Goal: Task Accomplishment & Management: Manage account settings

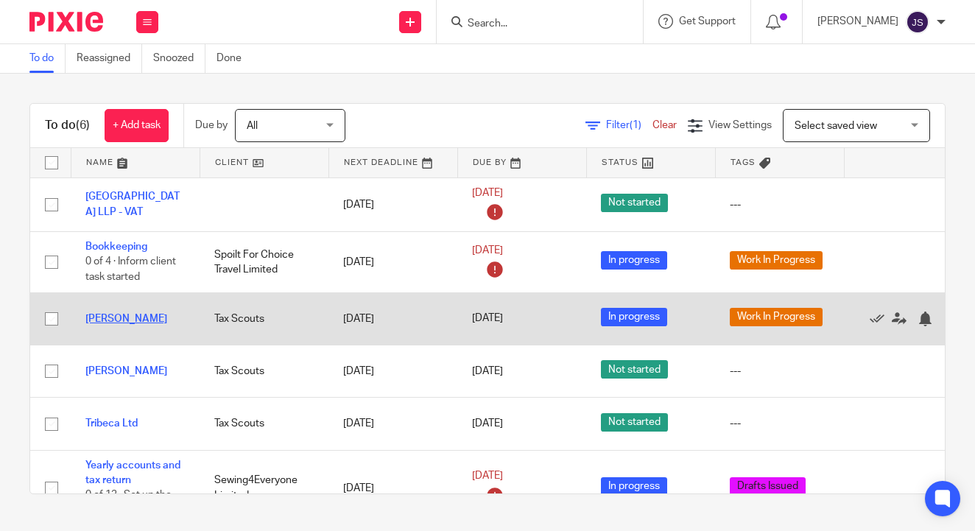
click at [126, 322] on link "Mark Brady" at bounding box center [126, 319] width 82 height 10
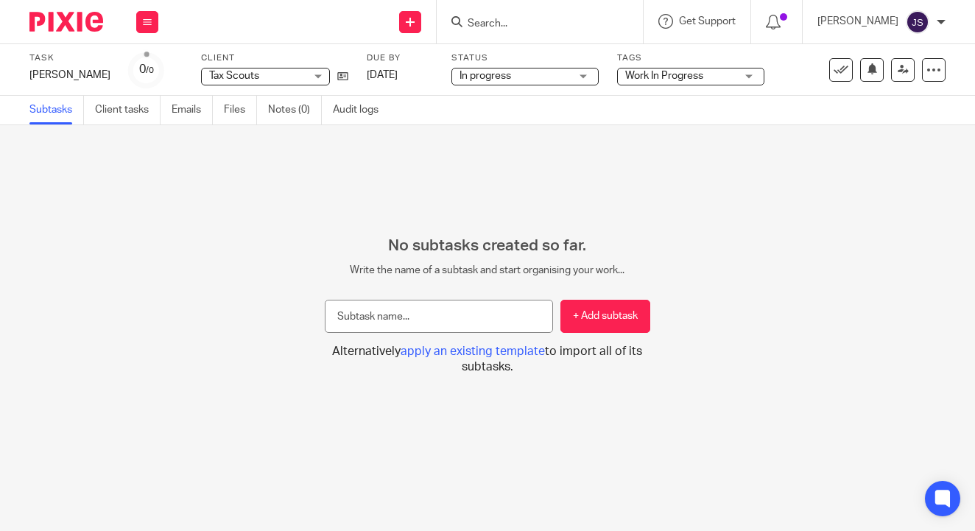
click at [648, 79] on span "Work In Progress" at bounding box center [664, 76] width 78 height 10
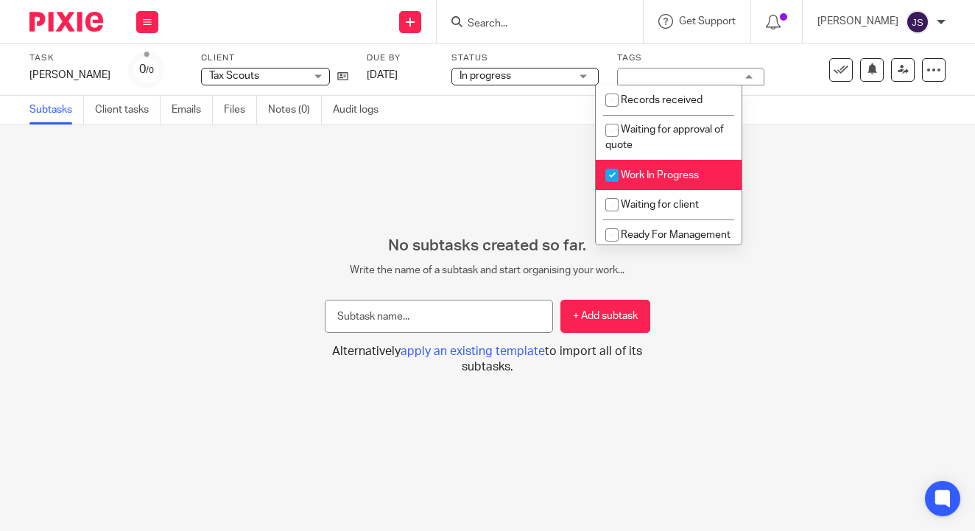
click at [619, 176] on input "checkbox" at bounding box center [612, 175] width 28 height 28
checkbox input "false"
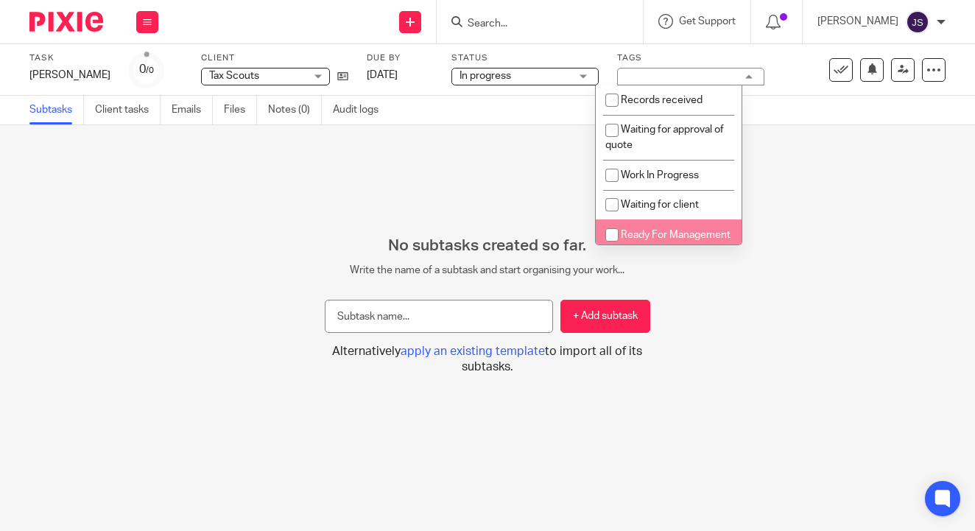
click at [620, 222] on li "Ready For Management Review" at bounding box center [669, 241] width 146 height 45
checkbox input "true"
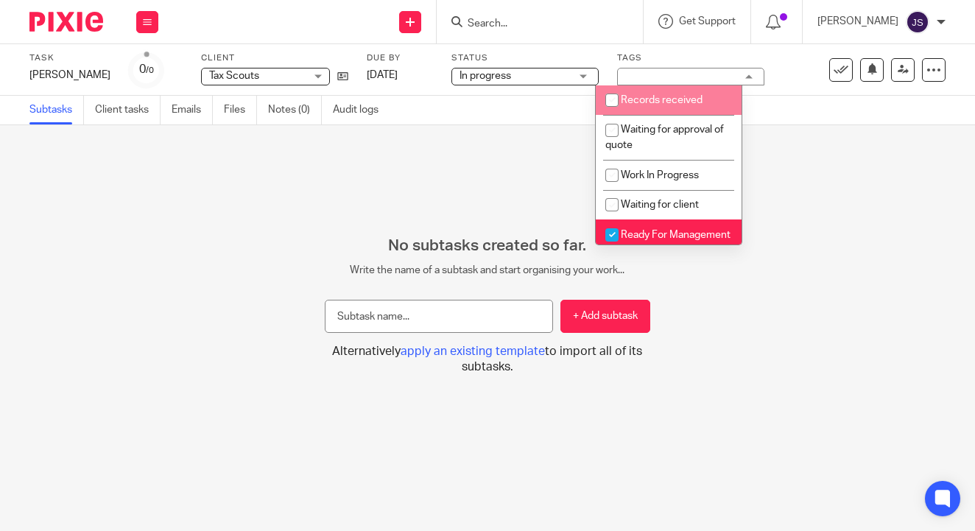
click at [834, 97] on div "Subtasks Client tasks Emails Files Notes (0) Audit logs" at bounding box center [487, 110] width 975 height 29
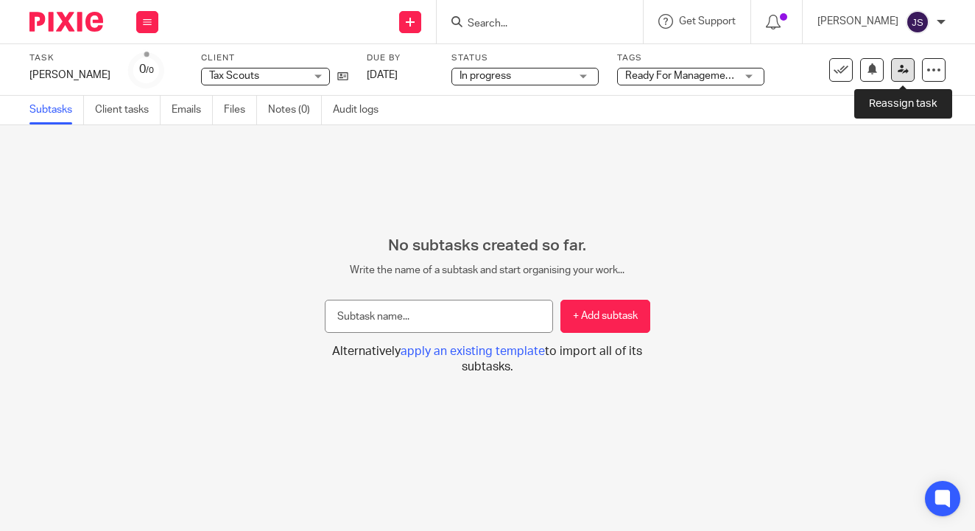
click at [901, 77] on link at bounding box center [903, 70] width 24 height 24
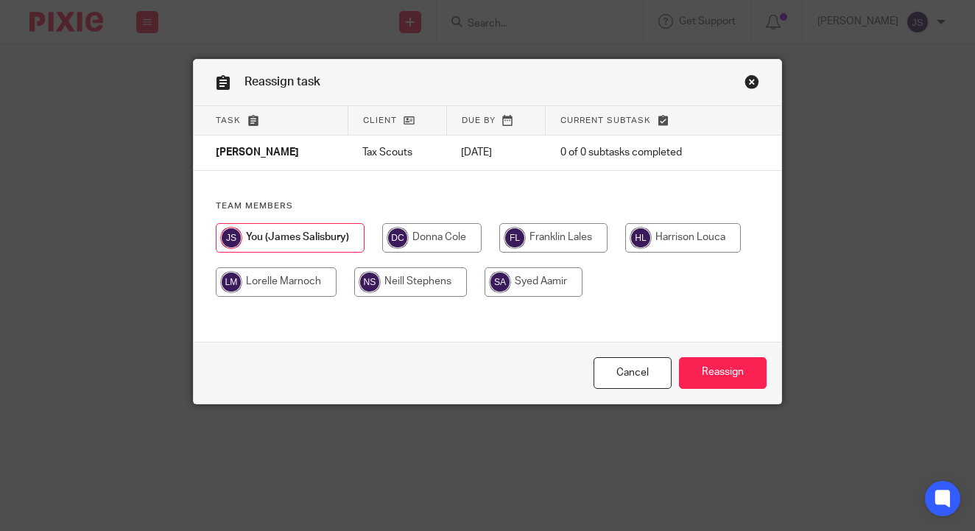
click at [424, 241] on input "radio" at bounding box center [431, 237] width 99 height 29
radio input "true"
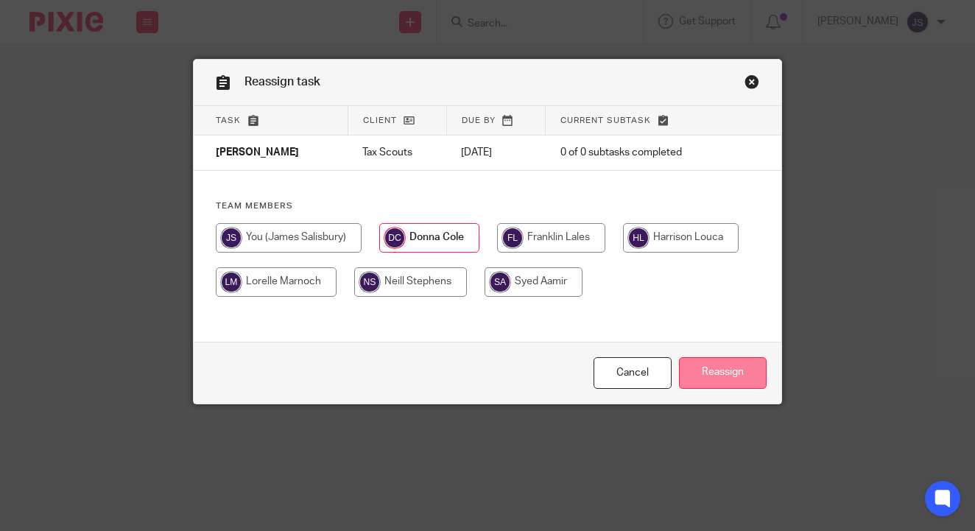
click at [704, 380] on input "Reassign" at bounding box center [723, 373] width 88 height 32
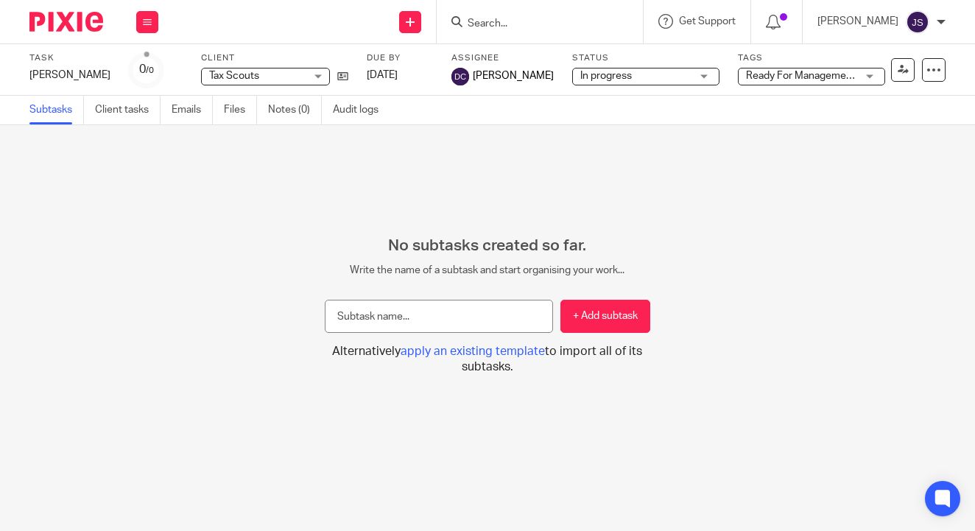
click at [47, 49] on div "Task Mark Brady Save Mark Brady 0 /0 Client Tax Scouts Tax Scouts No client sel…" at bounding box center [487, 70] width 975 height 52
click at [61, 26] on img at bounding box center [66, 22] width 74 height 20
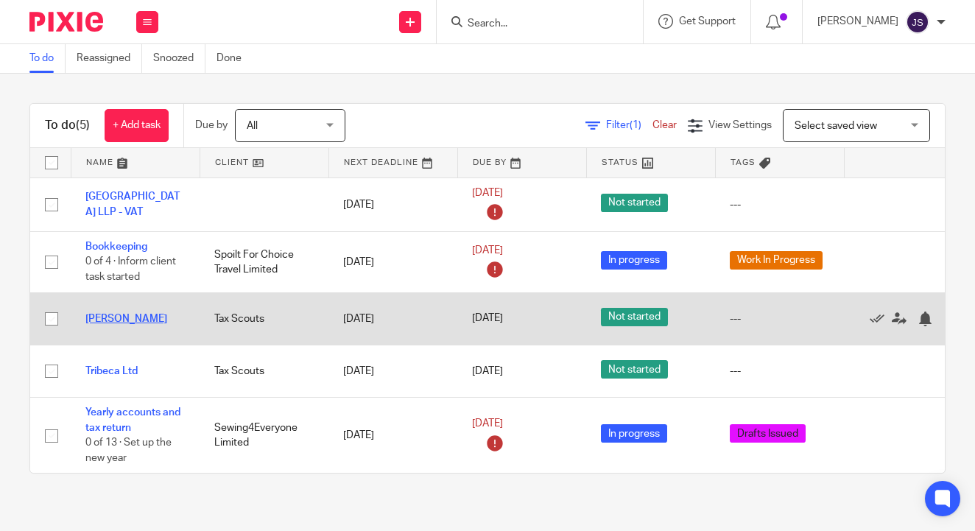
click at [133, 321] on link "[PERSON_NAME]" at bounding box center [126, 319] width 82 height 10
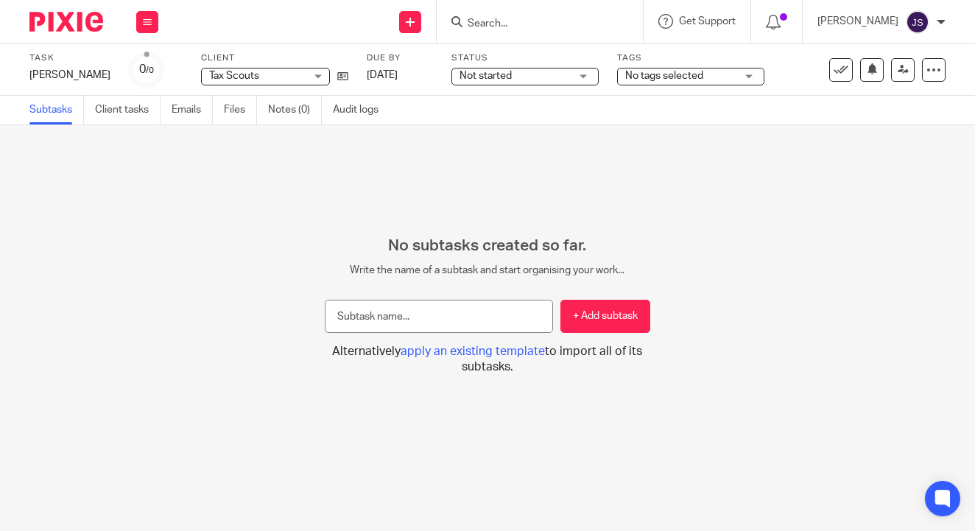
click at [652, 71] on span "No tags selected" at bounding box center [664, 76] width 78 height 10
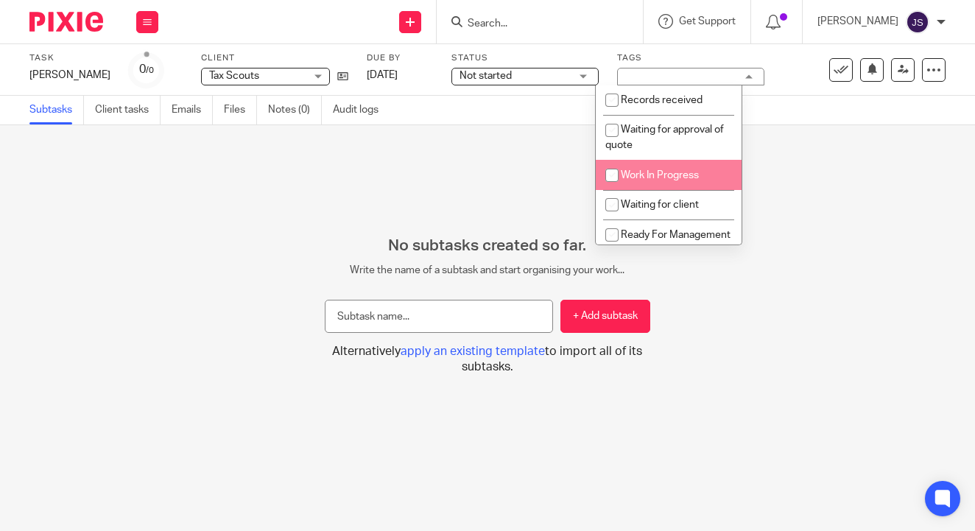
click at [650, 185] on li "Work In Progress" at bounding box center [669, 175] width 146 height 30
checkbox input "true"
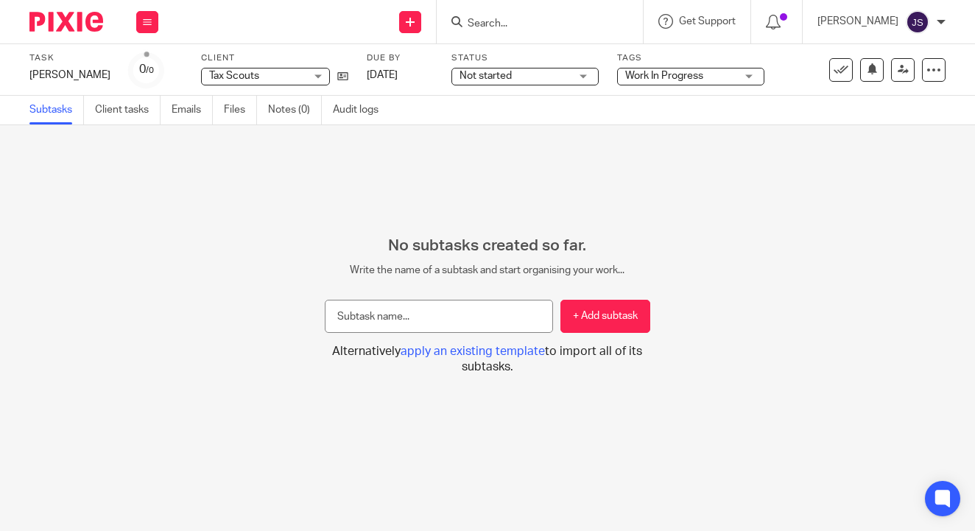
click at [514, 66] on div "Status Not started Not started Not started In progress 1" at bounding box center [524, 69] width 147 height 35
click at [511, 76] on span "Not started" at bounding box center [515, 75] width 110 height 15
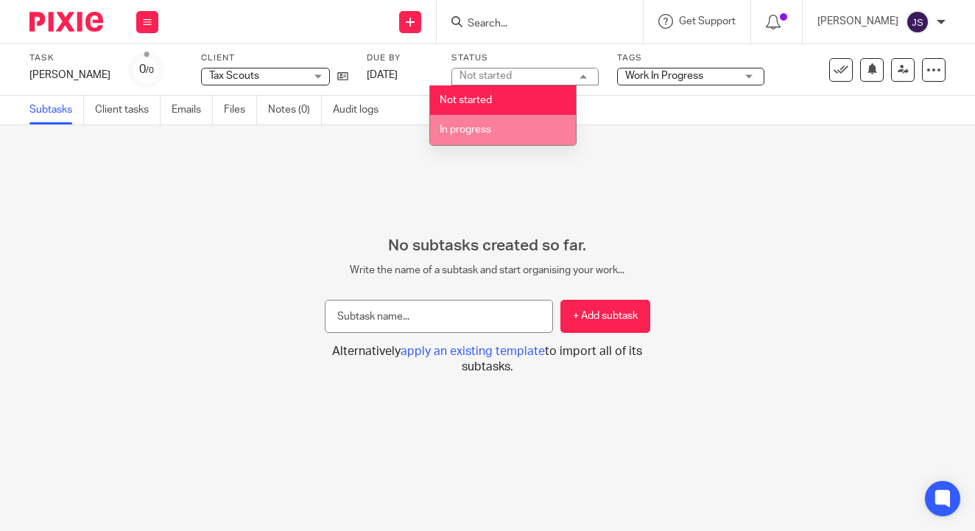
click at [484, 127] on span "In progress" at bounding box center [466, 129] width 52 height 10
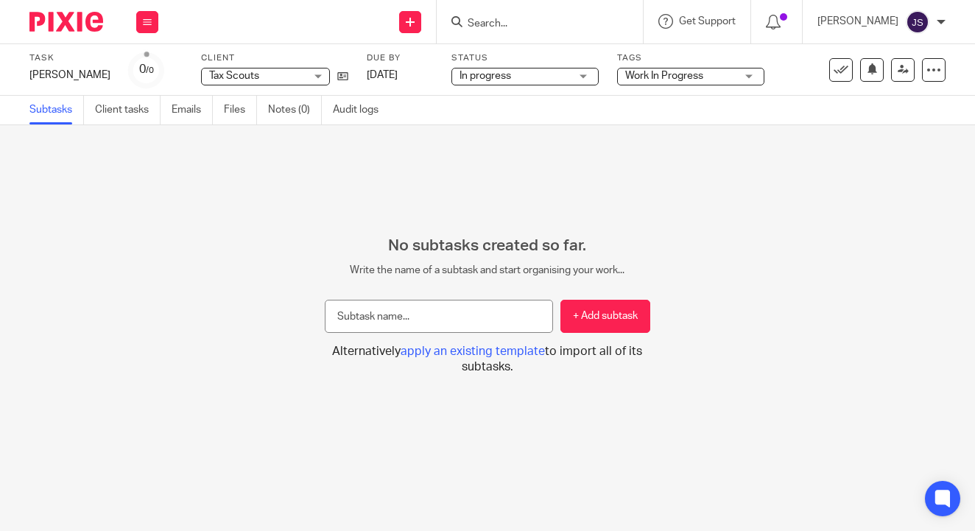
click at [336, 173] on div "No subtasks created so far. Write the name of a subtask and start organising yo…" at bounding box center [487, 328] width 975 height 406
click at [69, 21] on img at bounding box center [66, 22] width 74 height 20
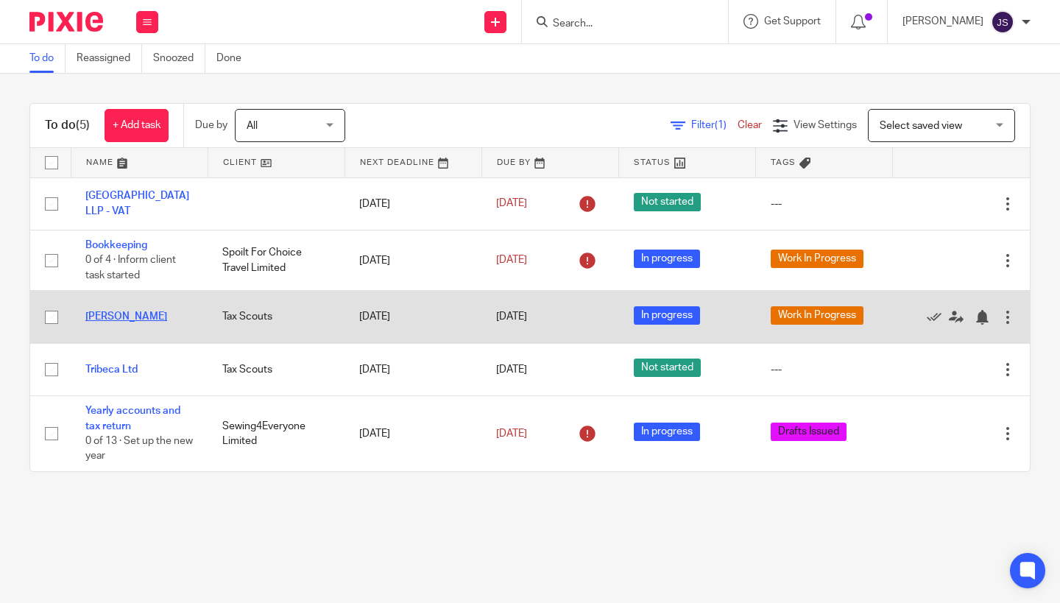
click at [125, 320] on link "[PERSON_NAME]" at bounding box center [126, 317] width 82 height 10
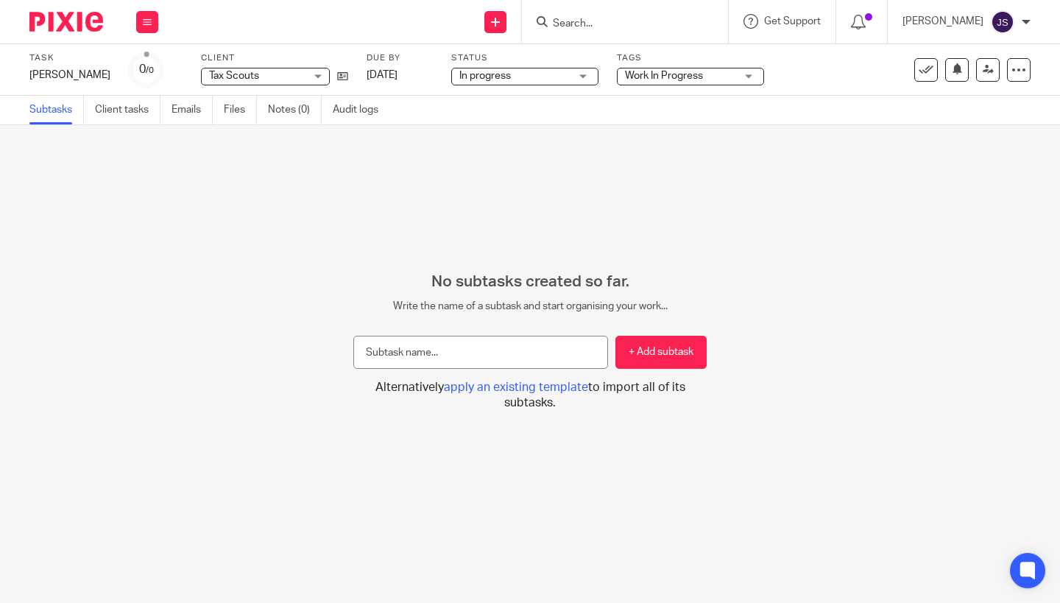
click at [625, 75] on span "Work In Progress" at bounding box center [664, 76] width 78 height 10
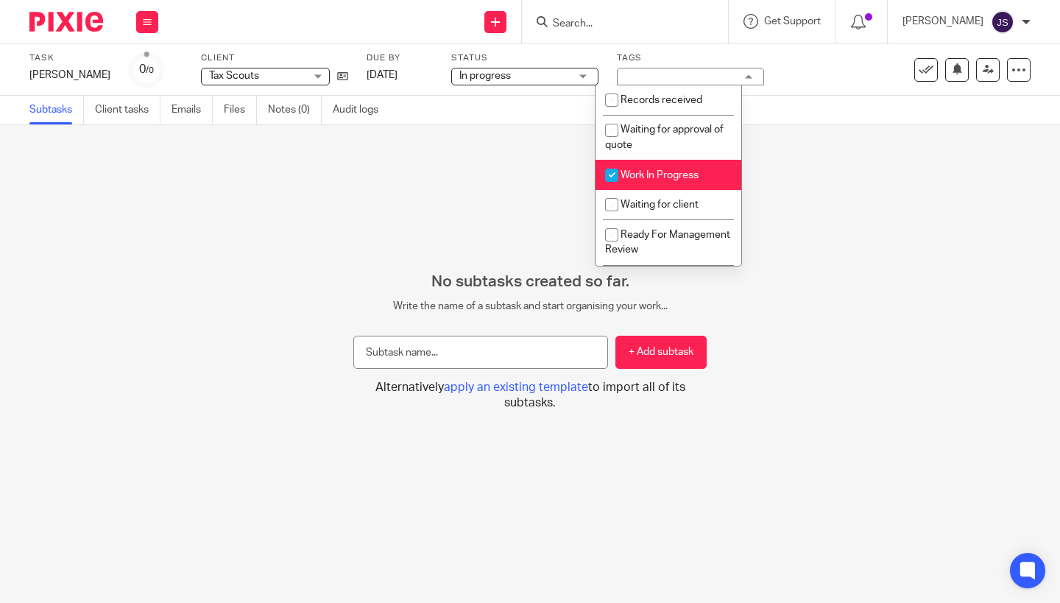
click at [622, 187] on input "checkbox" at bounding box center [612, 175] width 28 height 28
checkbox input "false"
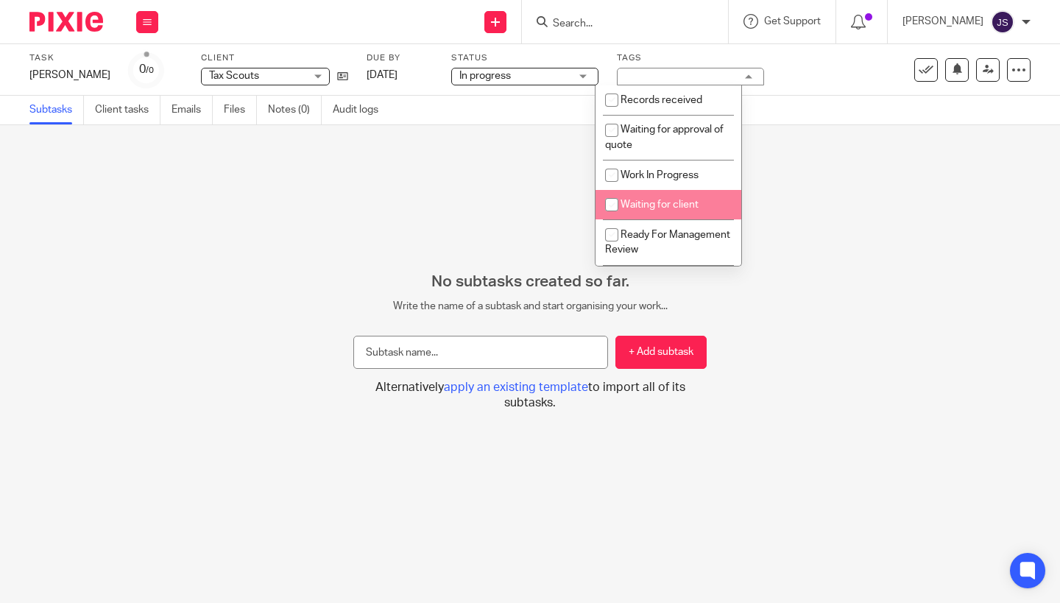
click at [629, 236] on span "Ready For Management Review" at bounding box center [667, 243] width 125 height 26
checkbox input "true"
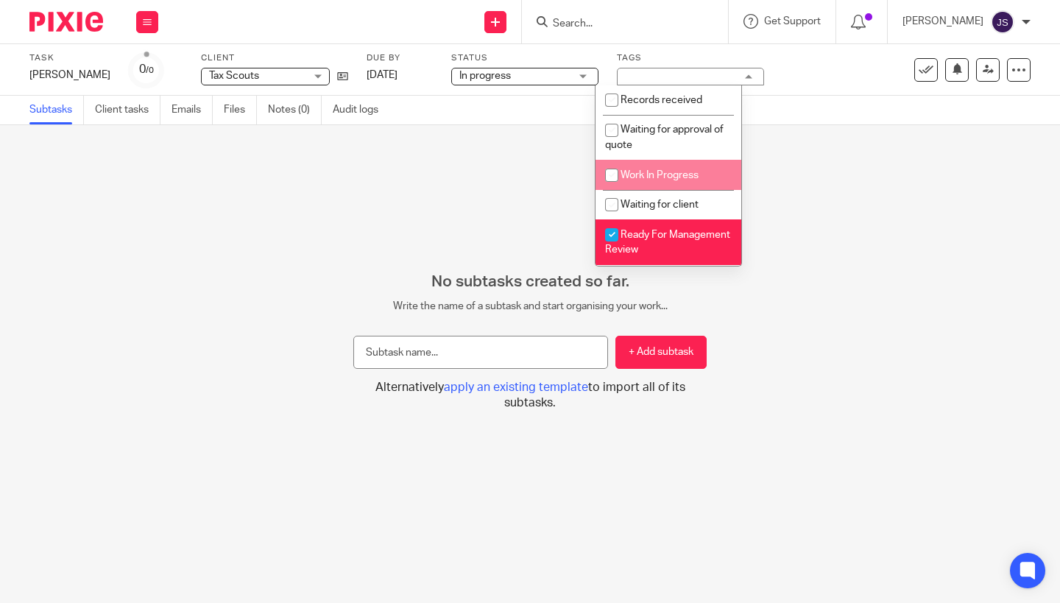
click at [493, 80] on span "In progress" at bounding box center [515, 75] width 110 height 15
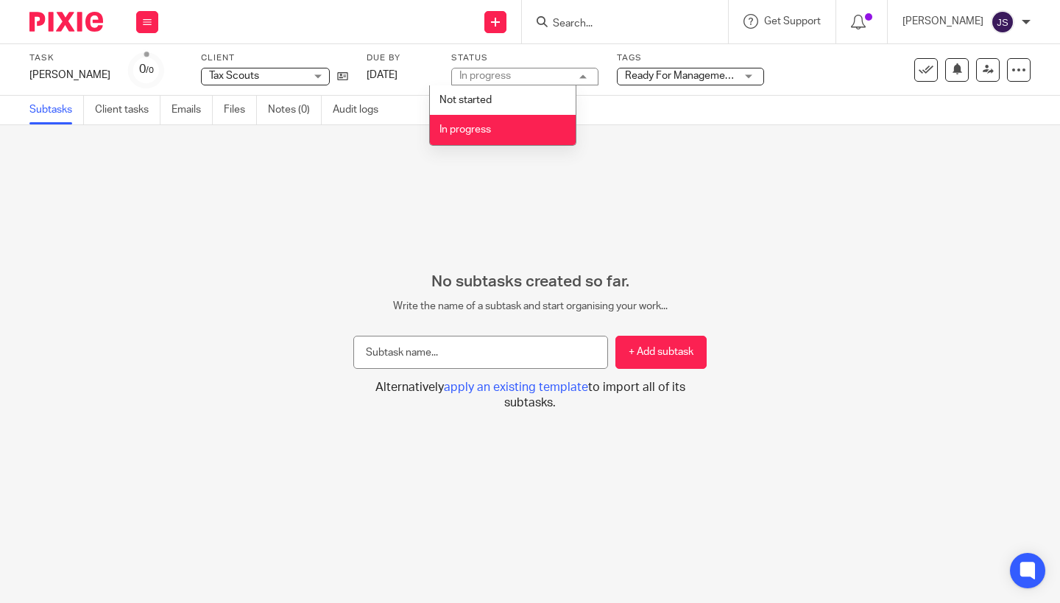
click at [474, 116] on li "In progress" at bounding box center [503, 130] width 146 height 30
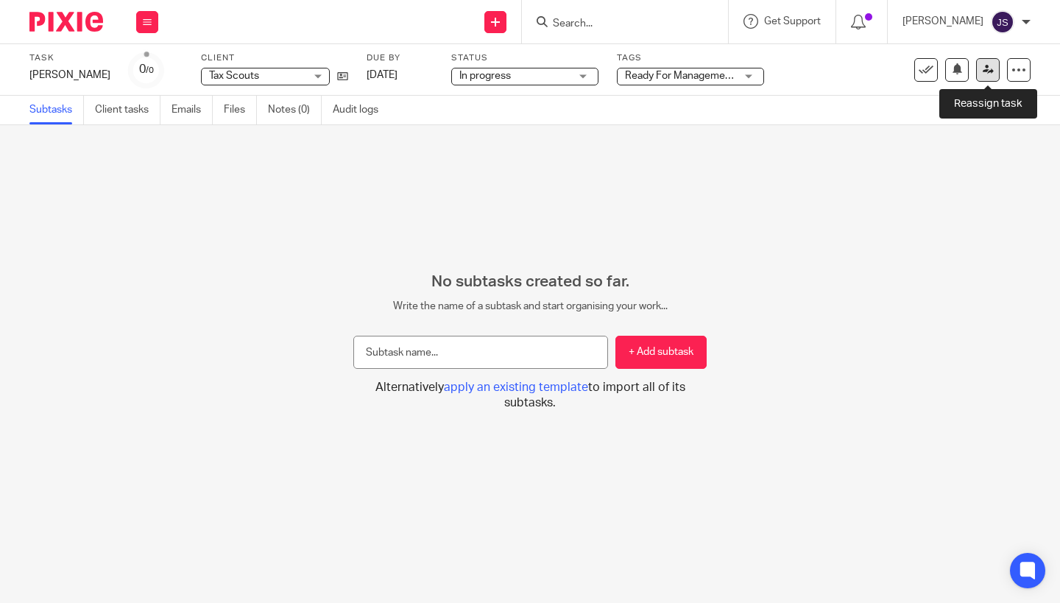
click at [986, 71] on icon at bounding box center [988, 69] width 11 height 11
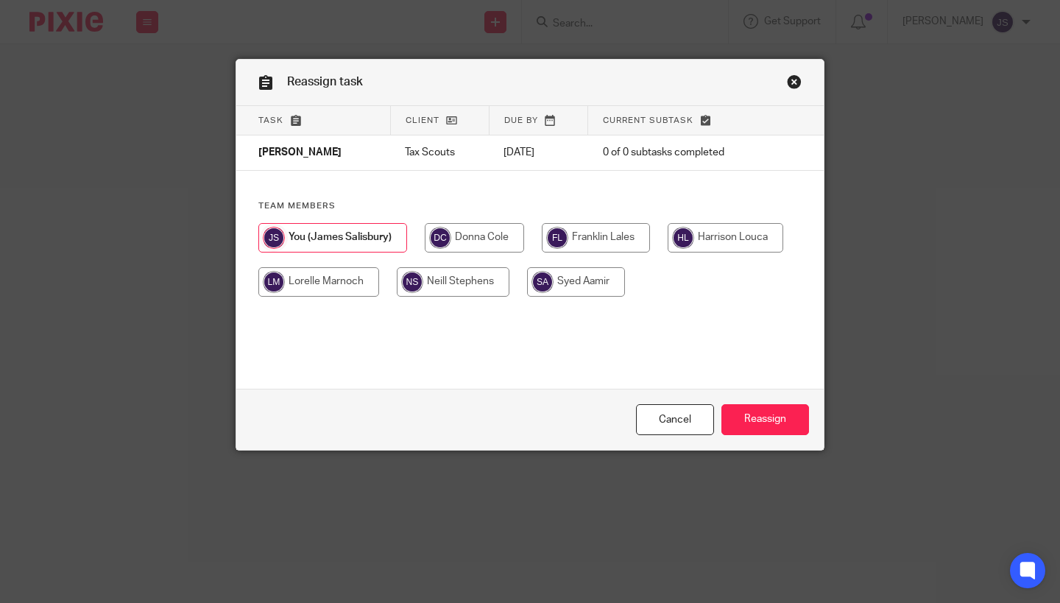
click at [489, 228] on input "radio" at bounding box center [474, 237] width 99 height 29
radio input "true"
click at [767, 406] on input "Reassign" at bounding box center [766, 420] width 88 height 32
